Goal: Find specific page/section: Find specific page/section

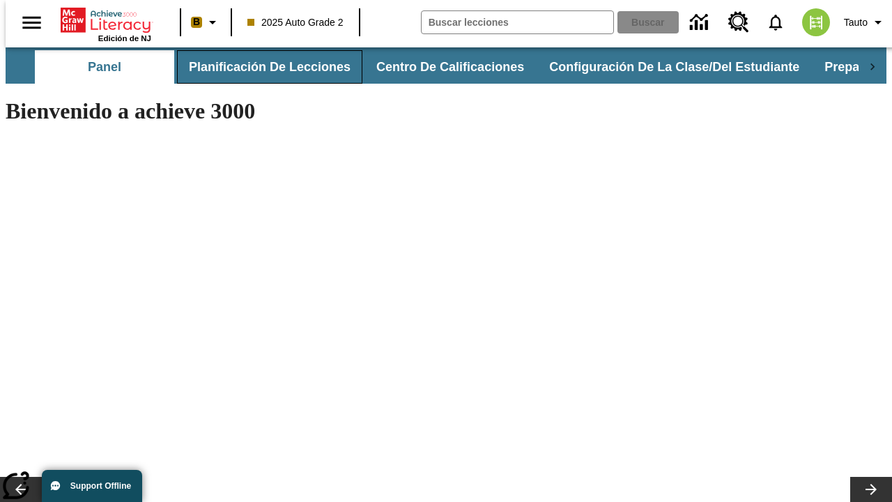
click at [261, 67] on button "Planificación de lecciones" at bounding box center [269, 66] width 185 height 33
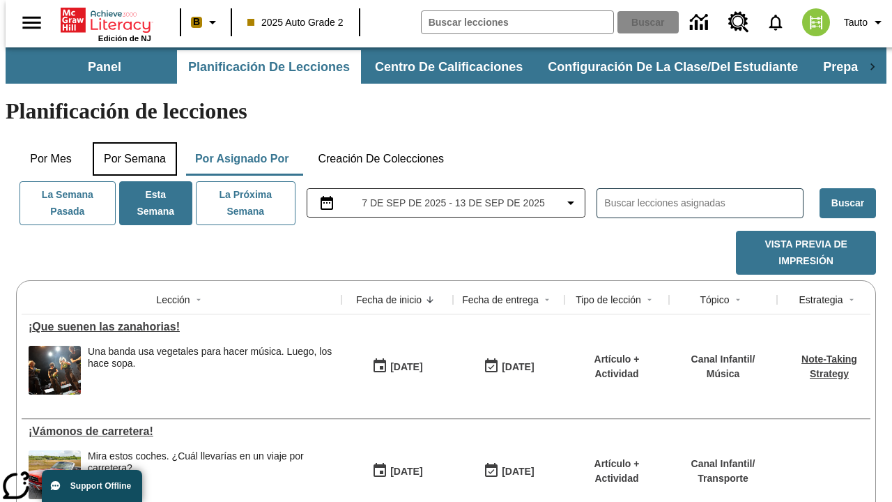
click at [130, 142] on button "Por semana" at bounding box center [135, 158] width 84 height 33
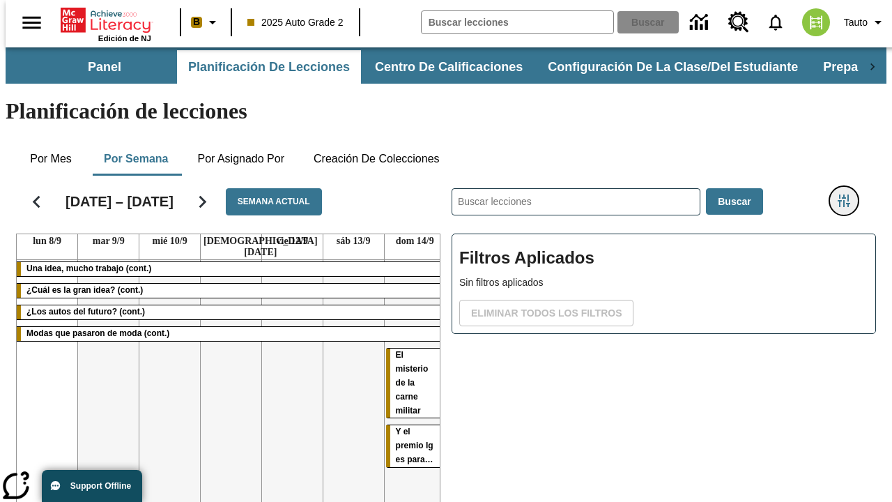
click at [848, 194] on icon "Menú lateral de filtros" at bounding box center [843, 200] width 13 height 13
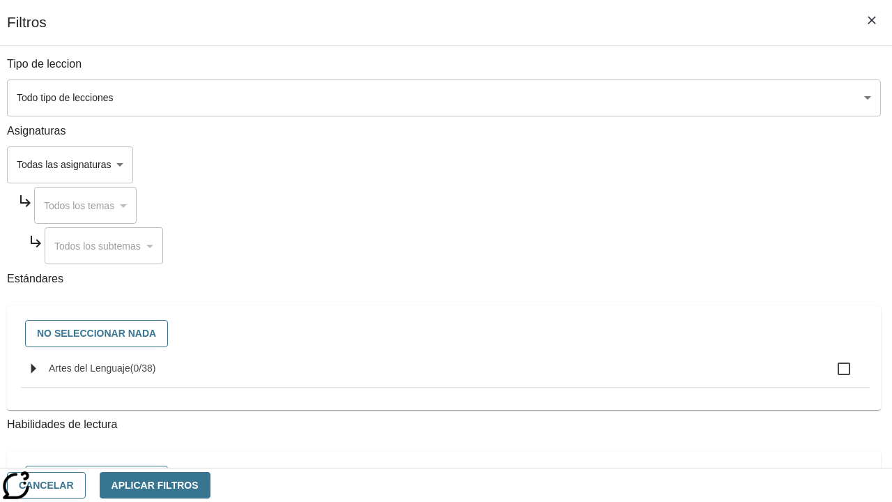
click at [614, 164] on body "Saltar al contenido principal Edición de NJ B 2025 Auto Grade 2 Buscar 0 Tauto …" at bounding box center [446, 345] width 880 height 596
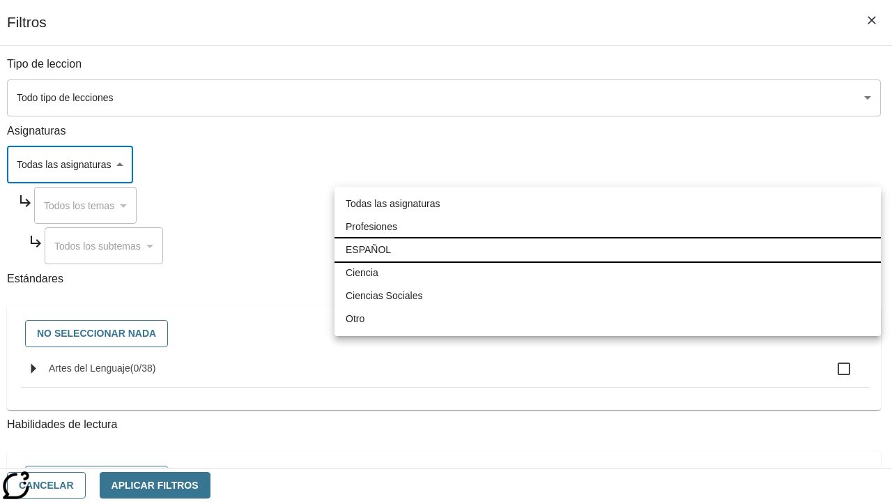
click at [607, 249] on li "ESPAÑOL" at bounding box center [607, 249] width 546 height 23
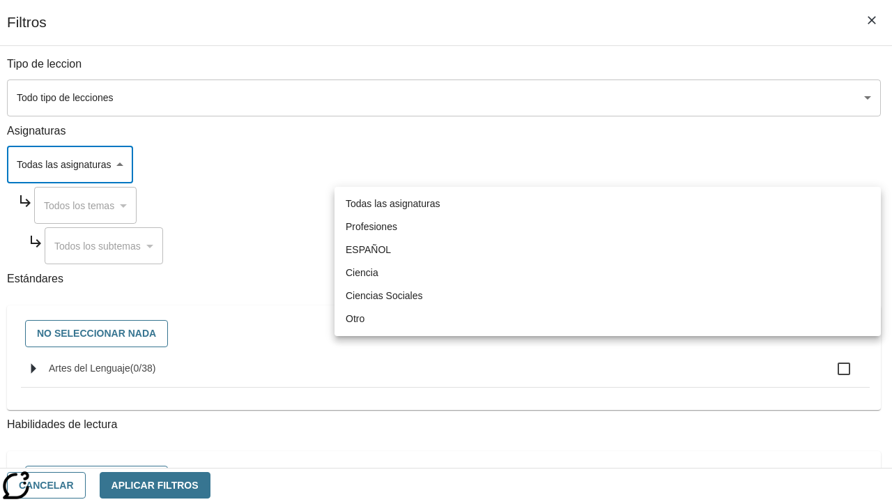
type input "1"
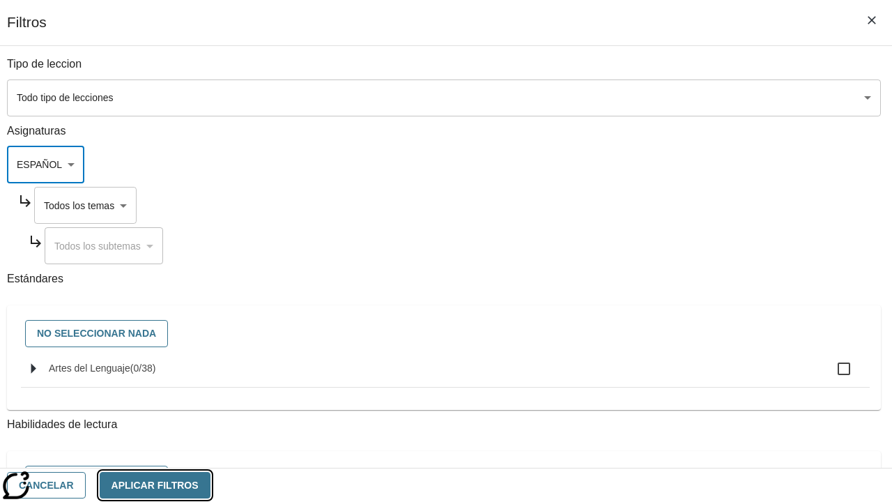
click at [210, 484] on button "Aplicar Filtros" at bounding box center [155, 485] width 111 height 27
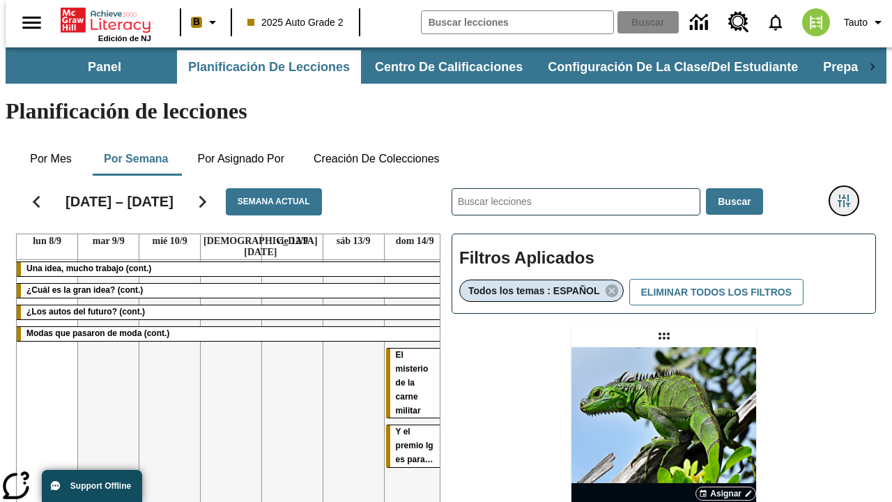
click at [848, 194] on icon "Menú lateral de filtros" at bounding box center [843, 200] width 13 height 13
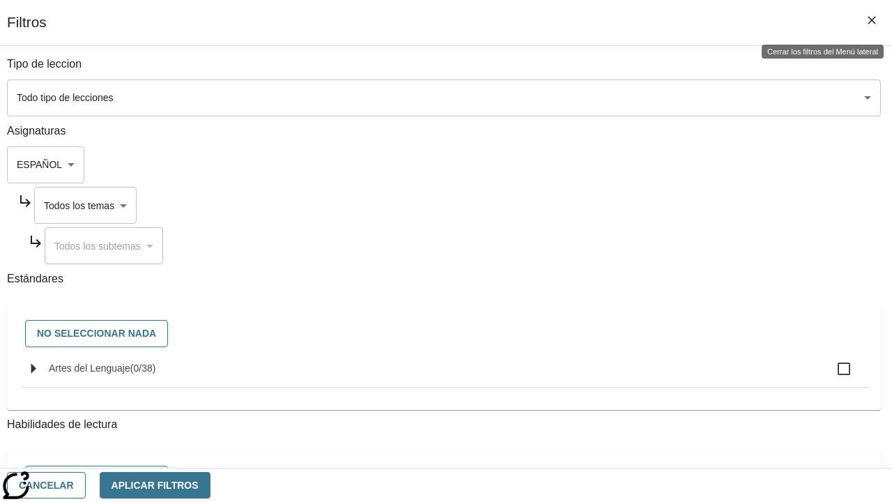
click at [628, 205] on body "Saltar al contenido principal Edición de NJ B 2025 Auto Grade 2 Buscar 0 Tauto …" at bounding box center [446, 410] width 880 height 727
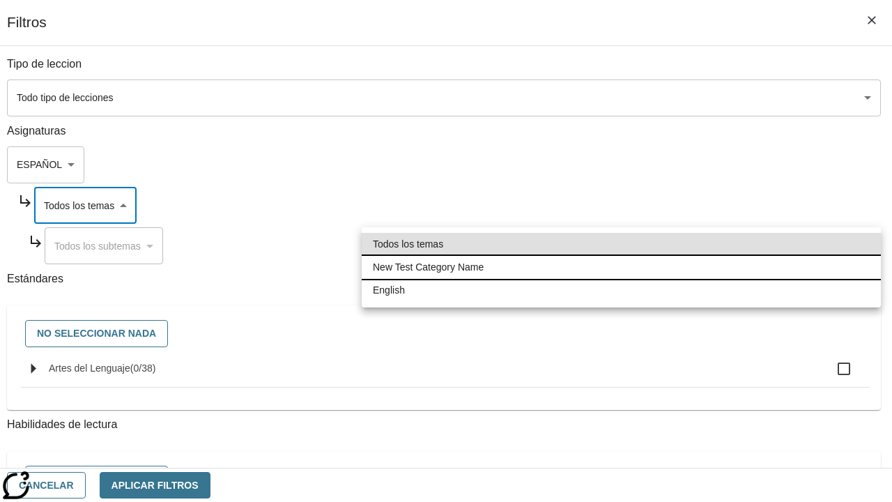
click at [621, 267] on li "New Test Category Name" at bounding box center [621, 267] width 519 height 23
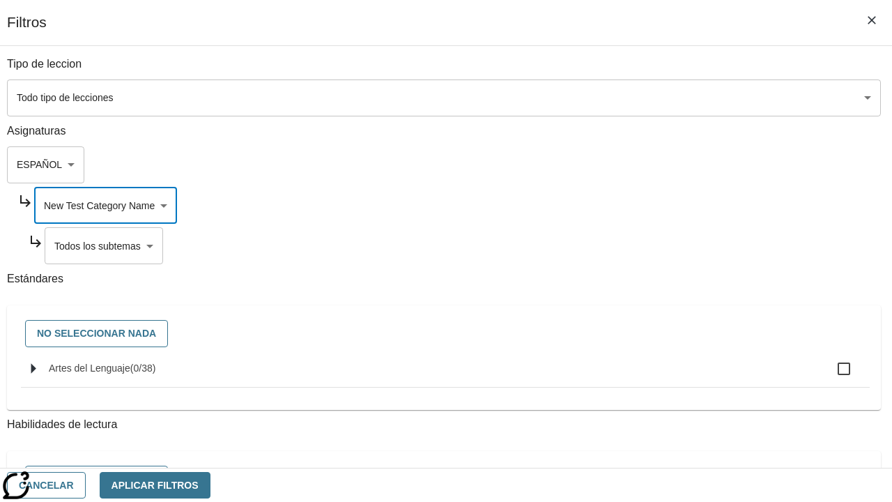
type input "265"
click at [210, 484] on button "Aplicar Filtros" at bounding box center [155, 485] width 111 height 27
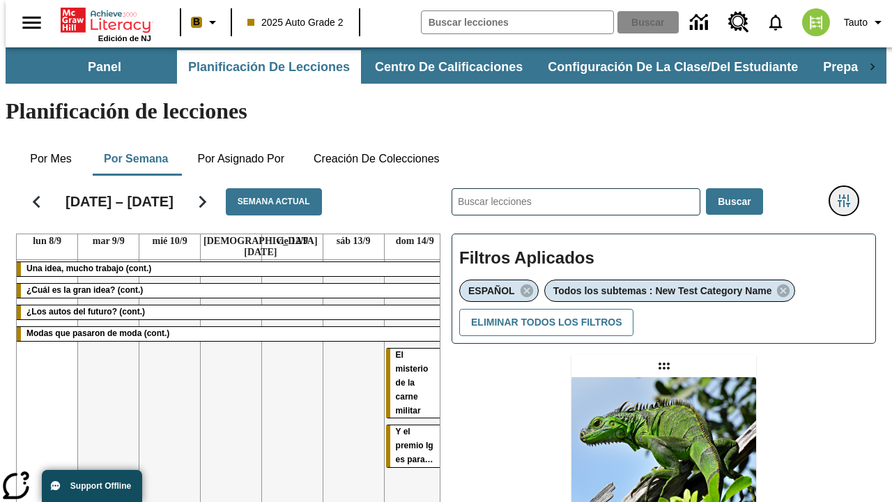
click at [848, 194] on icon "Menú lateral de filtros" at bounding box center [843, 200] width 13 height 13
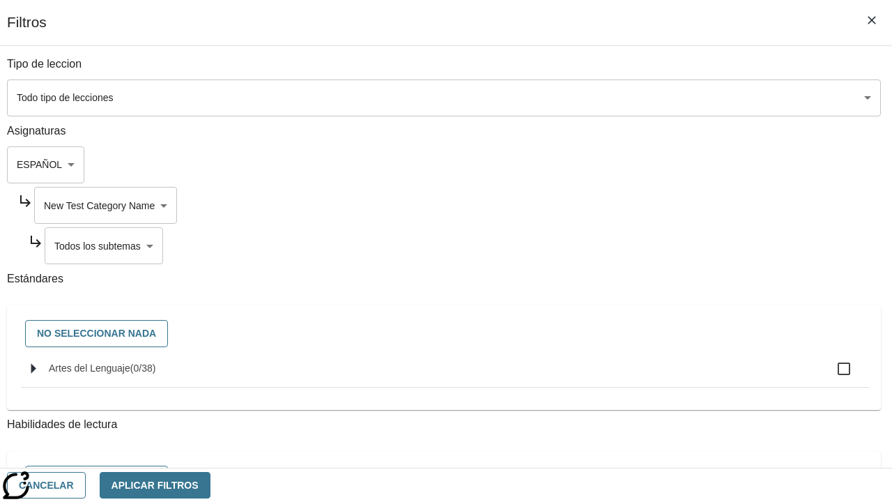
click at [633, 245] on body "Saltar al contenido principal Edición de NJ B 2025 Auto Grade 2 Buscar 0 Tauto …" at bounding box center [446, 425] width 880 height 756
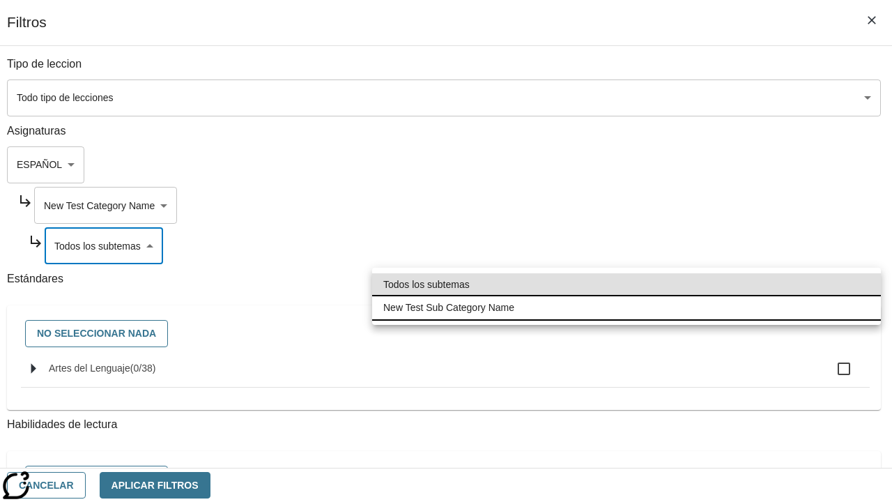
click at [626, 307] on li "New Test Sub Category Name" at bounding box center [626, 307] width 509 height 23
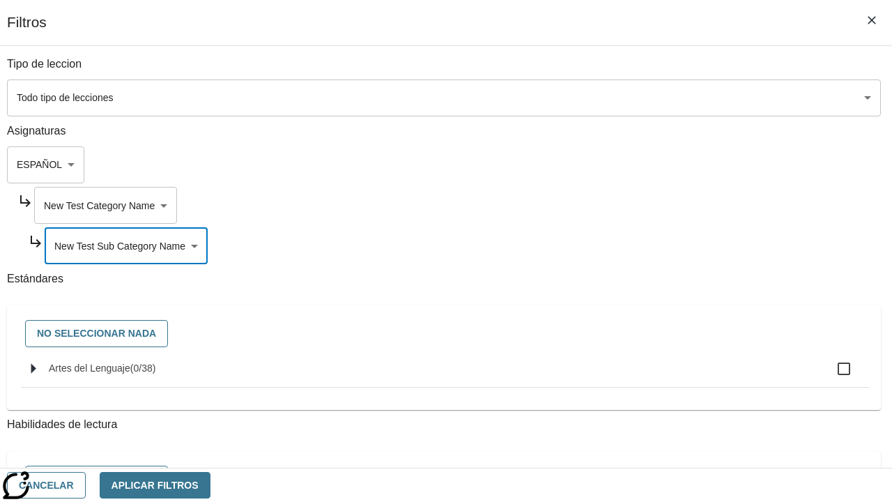
type input "2232"
click at [210, 484] on button "Aplicar Filtros" at bounding box center [155, 485] width 111 height 27
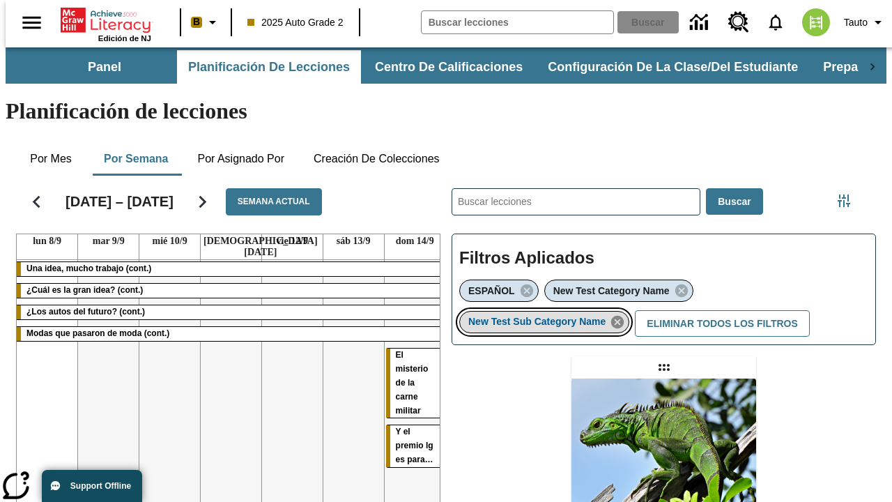
click at [621, 314] on icon "Eliminar New Test Sub Category Name el ítem seleccionado del filtro" at bounding box center [617, 321] width 15 height 15
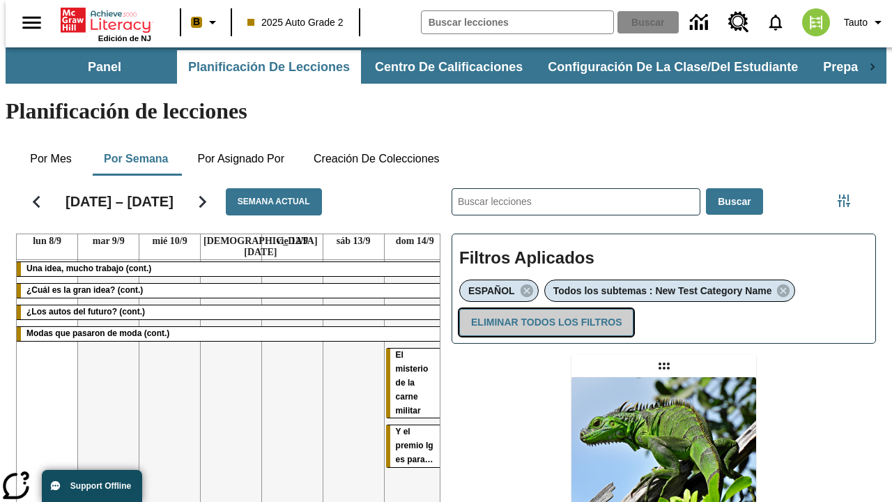
click at [543, 309] on button "Eliminar todos los filtros" at bounding box center [546, 322] width 174 height 27
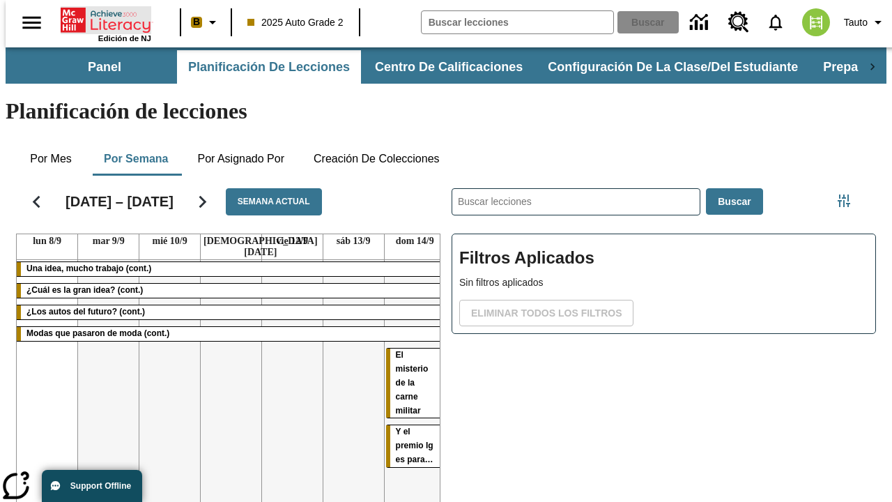
click at [100, 19] on icon "Portada" at bounding box center [107, 20] width 93 height 28
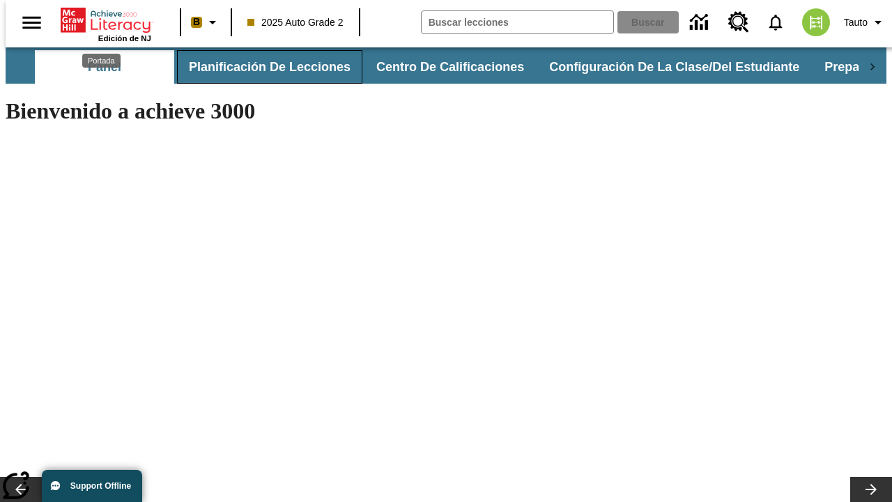
click at [261, 67] on button "Planificación de lecciones" at bounding box center [269, 66] width 185 height 33
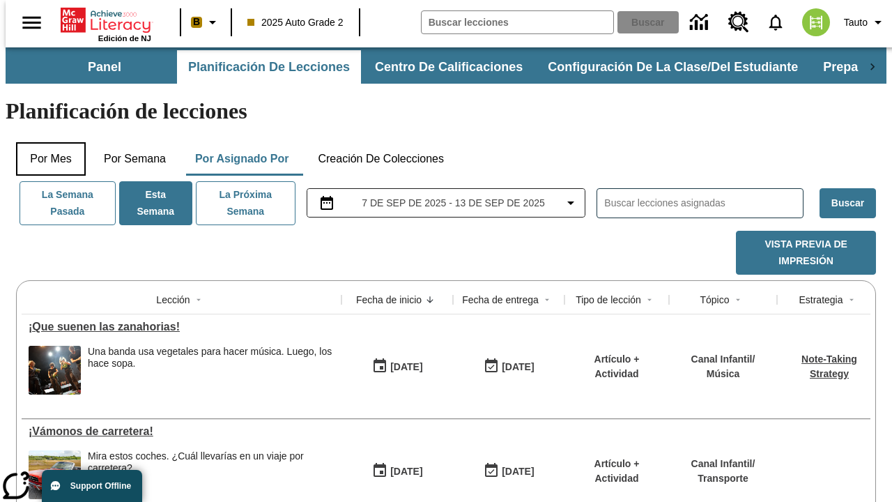
click at [45, 142] on button "Por mes" at bounding box center [51, 158] width 70 height 33
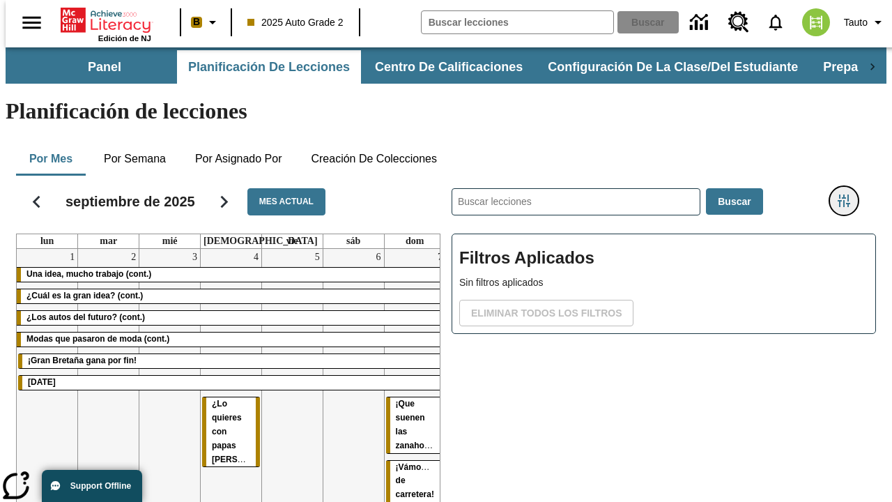
click at [848, 194] on icon "Menú lateral de filtros" at bounding box center [843, 200] width 13 height 13
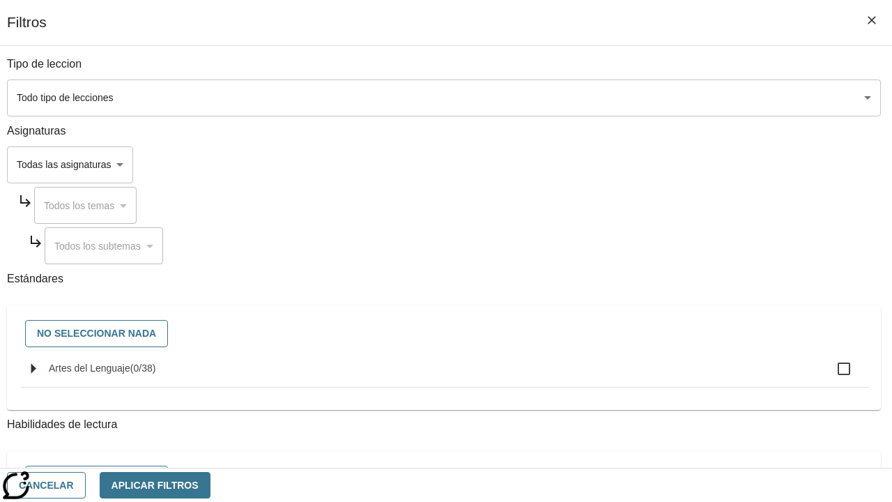
click at [614, 164] on body "Saltar al contenido principal Edición de NJ B 2025 Auto Grade 2 Buscar 0 Tauto …" at bounding box center [446, 345] width 880 height 596
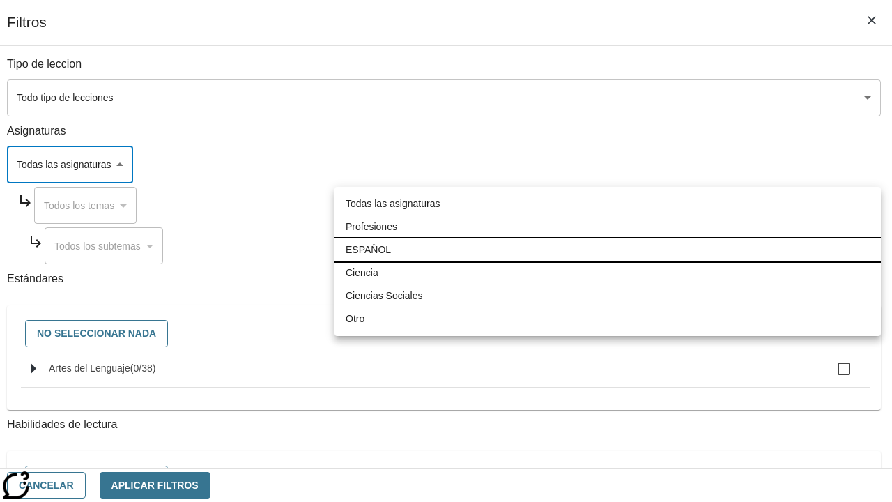
click at [607, 249] on li "ESPAÑOL" at bounding box center [607, 249] width 546 height 23
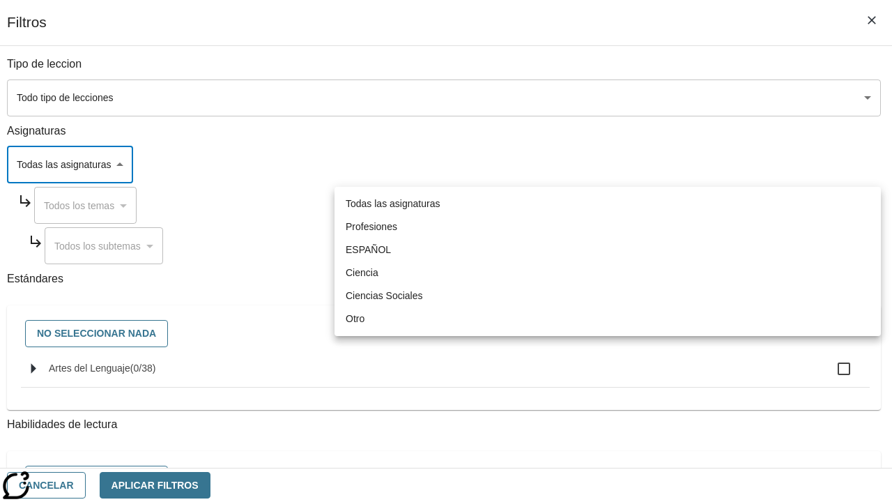
type input "1"
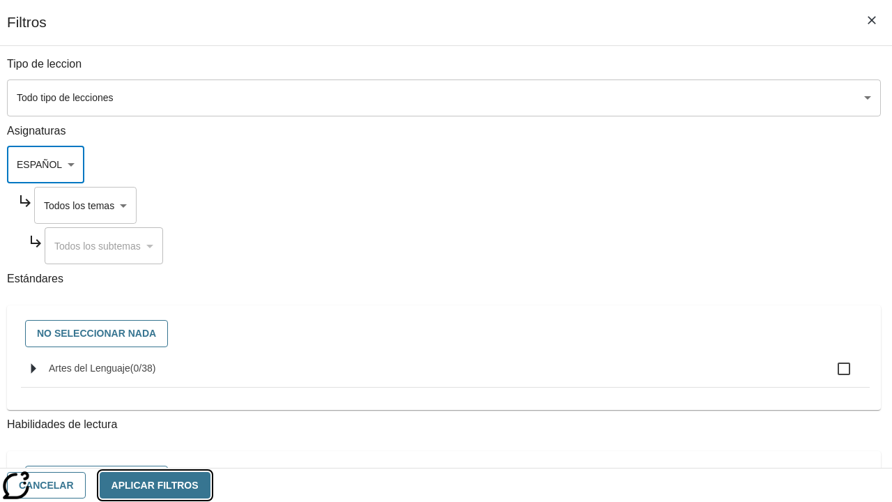
click at [210, 484] on button "Aplicar Filtros" at bounding box center [155, 485] width 111 height 27
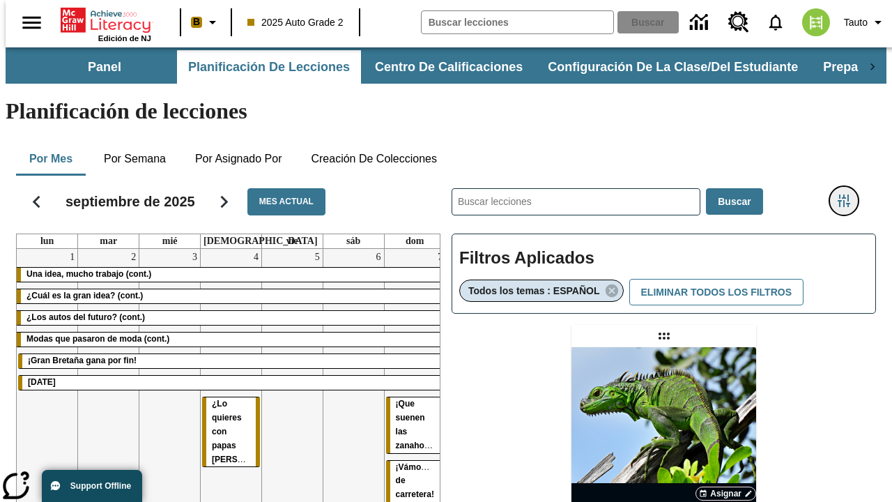
click at [848, 194] on icon "Menú lateral de filtros" at bounding box center [843, 200] width 13 height 13
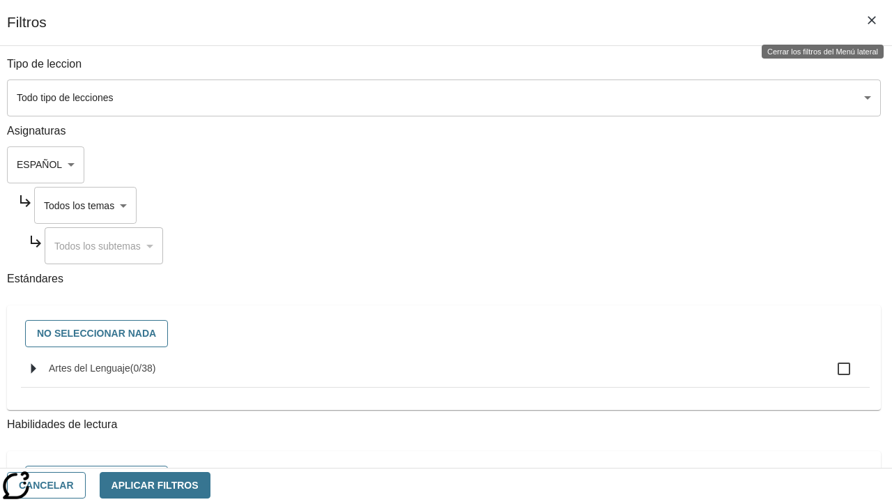
click at [628, 205] on body "Saltar al contenido principal Edición de NJ B 2025 Auto Grade 2 Buscar 0 Tauto …" at bounding box center [446, 410] width 880 height 727
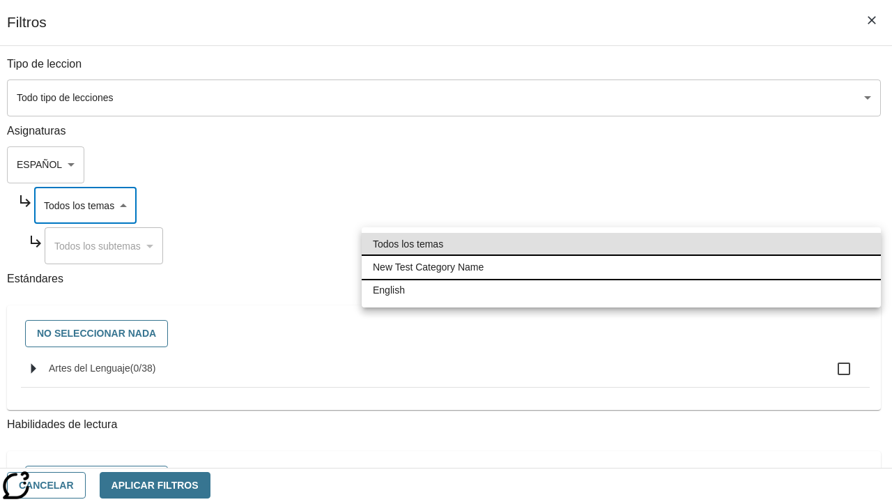
click at [621, 267] on li "New Test Category Name" at bounding box center [621, 267] width 519 height 23
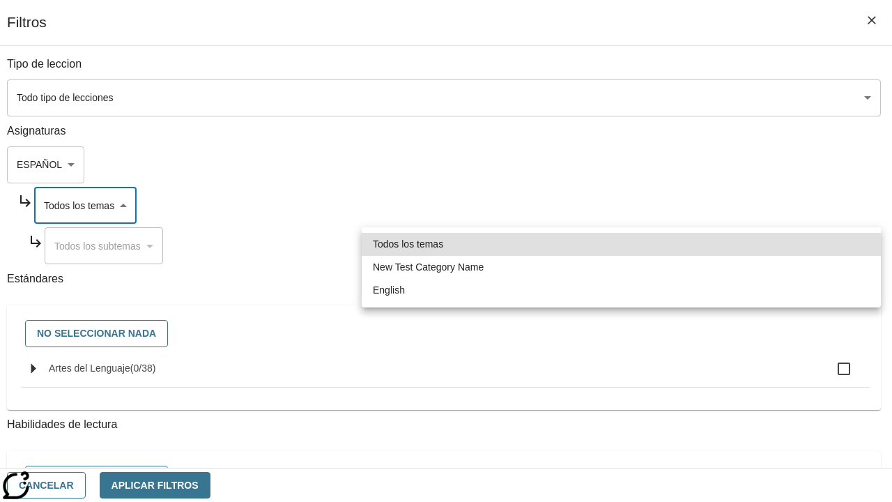
type input "265"
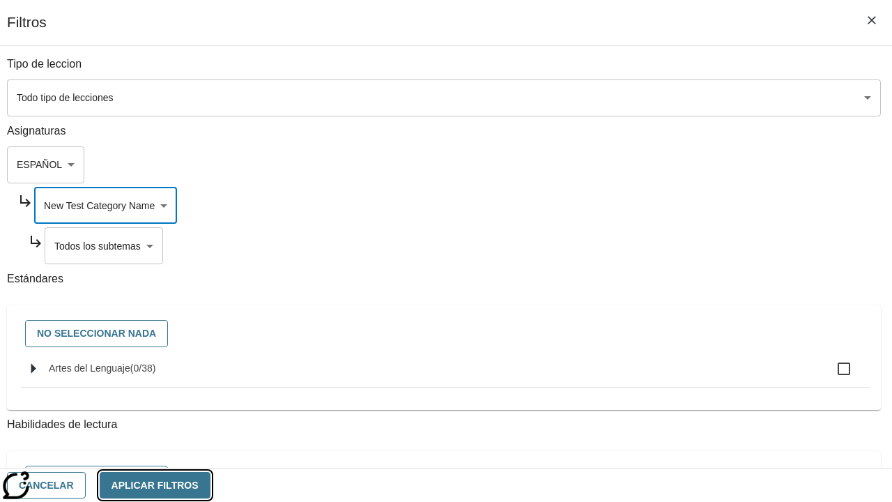
click at [210, 484] on button "Aplicar Filtros" at bounding box center [155, 485] width 111 height 27
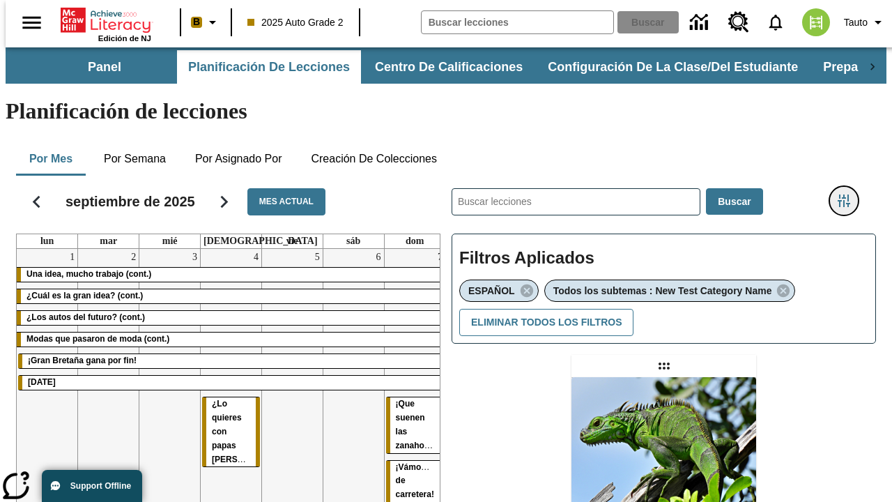
click at [848, 194] on icon "Menú lateral de filtros" at bounding box center [843, 200] width 13 height 13
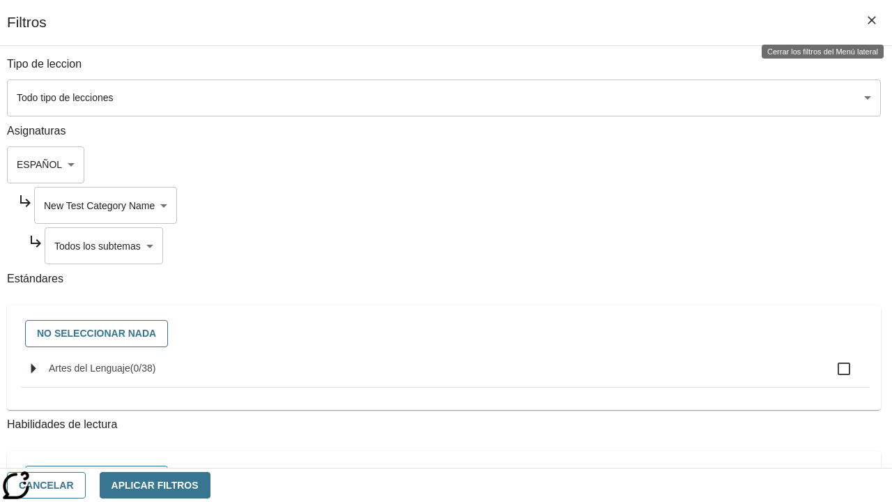
click at [633, 245] on body "Saltar al contenido principal Edición de NJ B 2025 Auto Grade 2 Buscar 0 Tauto …" at bounding box center [446, 425] width 880 height 756
